Goal: Check status: Check status

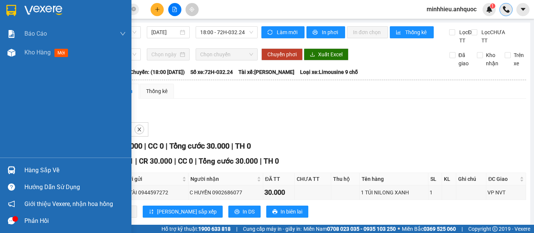
click at [12, 51] on img at bounding box center [12, 53] width 8 height 8
click at [26, 53] on span "Kho hàng" at bounding box center [37, 52] width 26 height 7
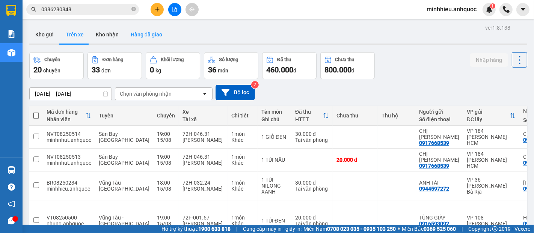
click at [137, 35] on button "Hàng đã giao" at bounding box center [147, 35] width 44 height 18
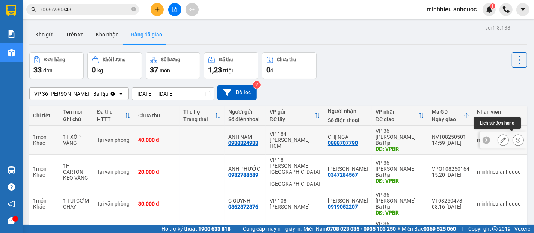
click at [515, 137] on icon at bounding box center [517, 139] width 5 height 5
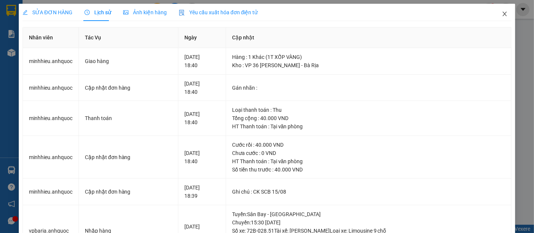
click at [502, 17] on icon "close" at bounding box center [505, 14] width 6 height 6
